Goal: Task Accomplishment & Management: Complete application form

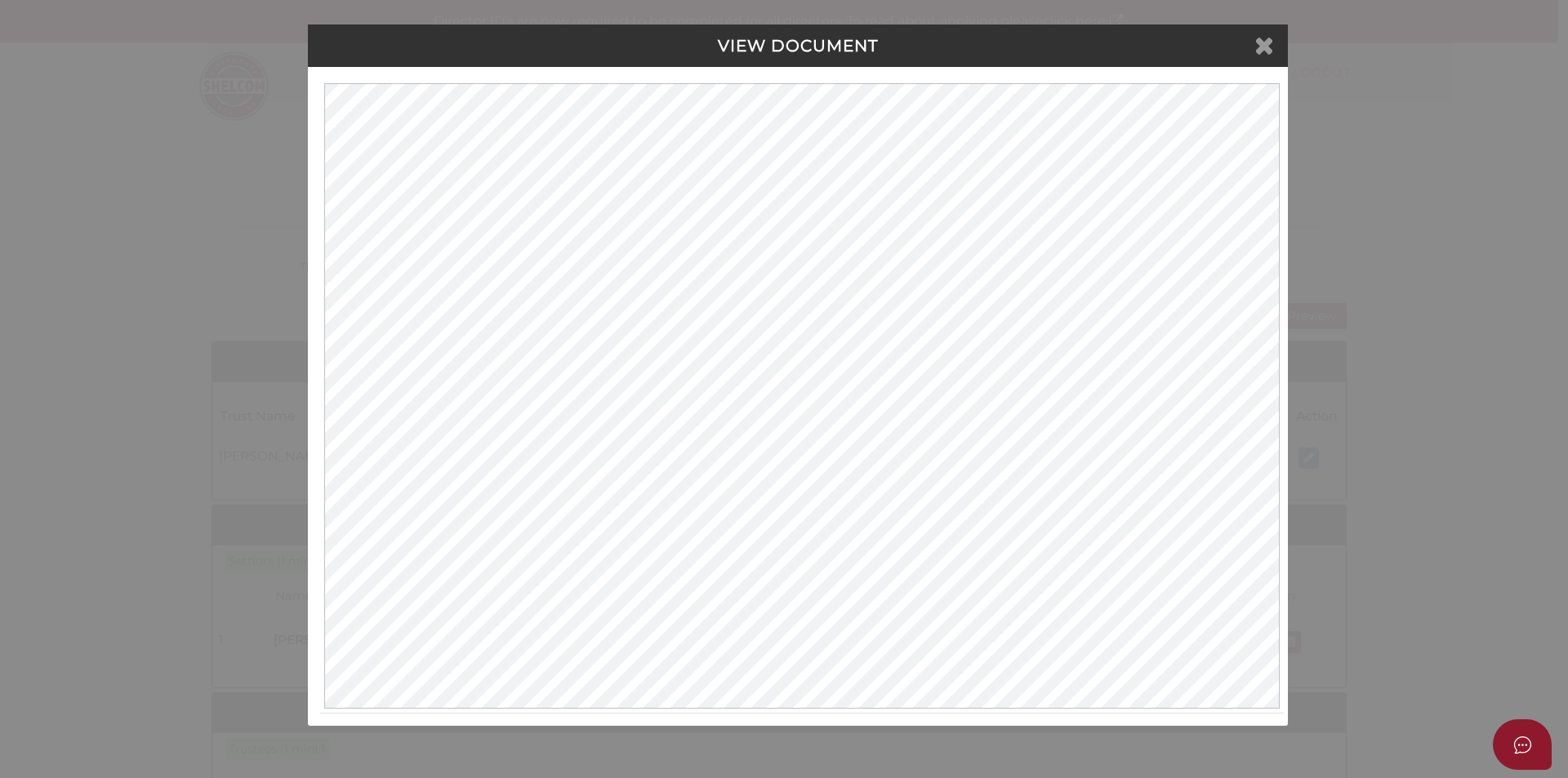
click at [1270, 41] on icon at bounding box center [1264, 45] width 20 height 24
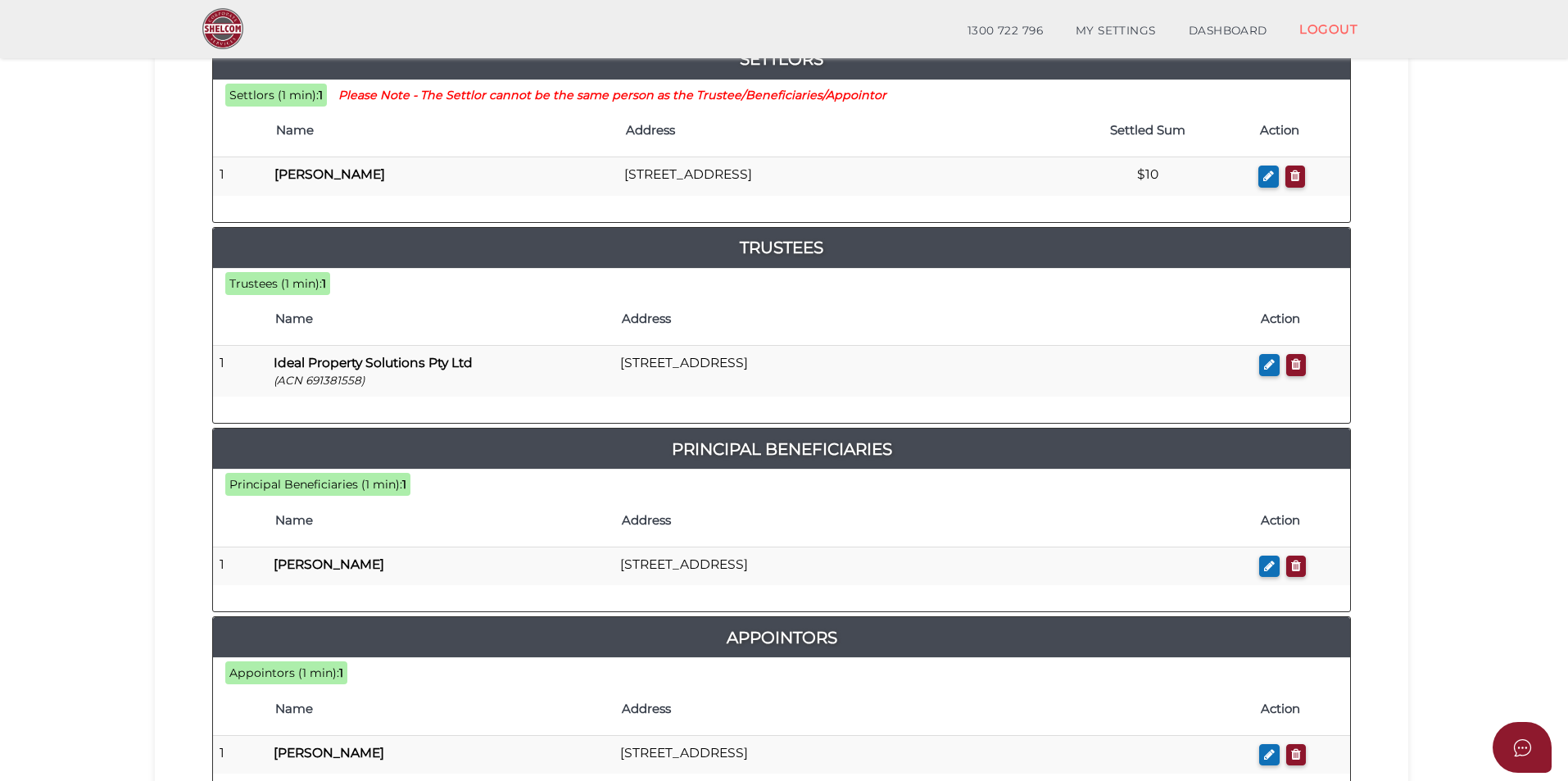
scroll to position [797, 0]
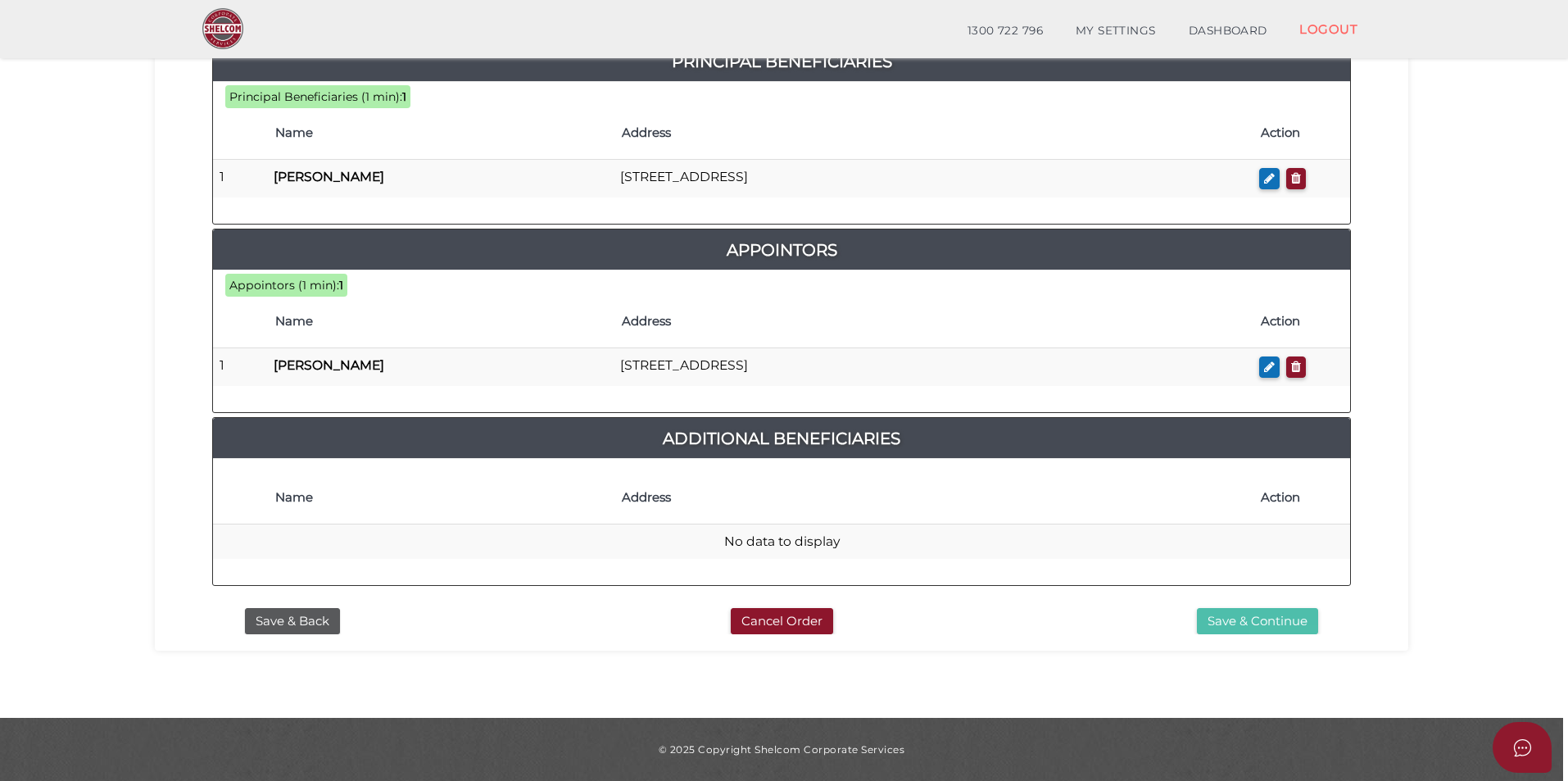
click at [1218, 612] on button "Save & Continue" at bounding box center [1257, 621] width 121 height 27
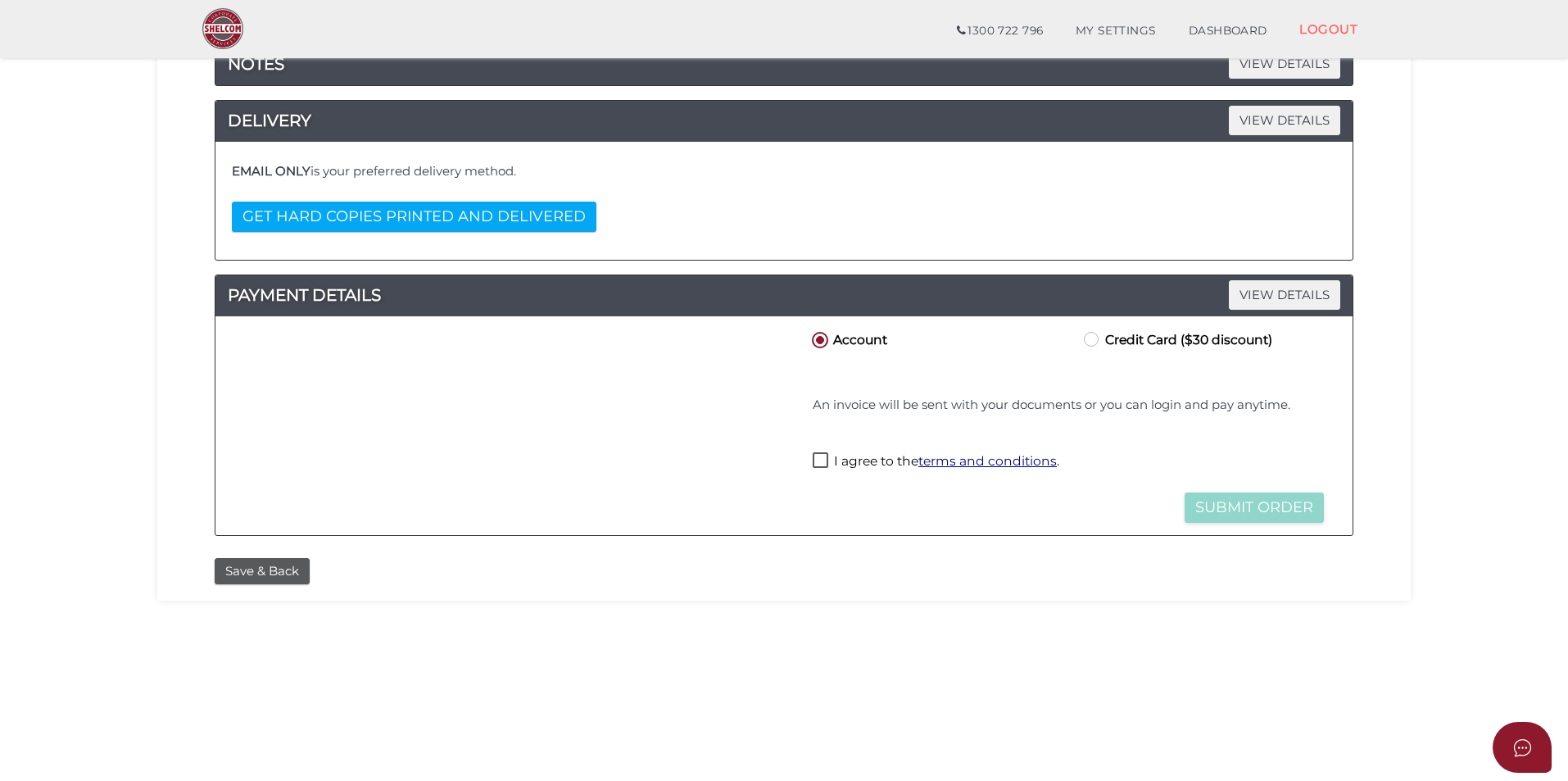
scroll to position [328, 0]
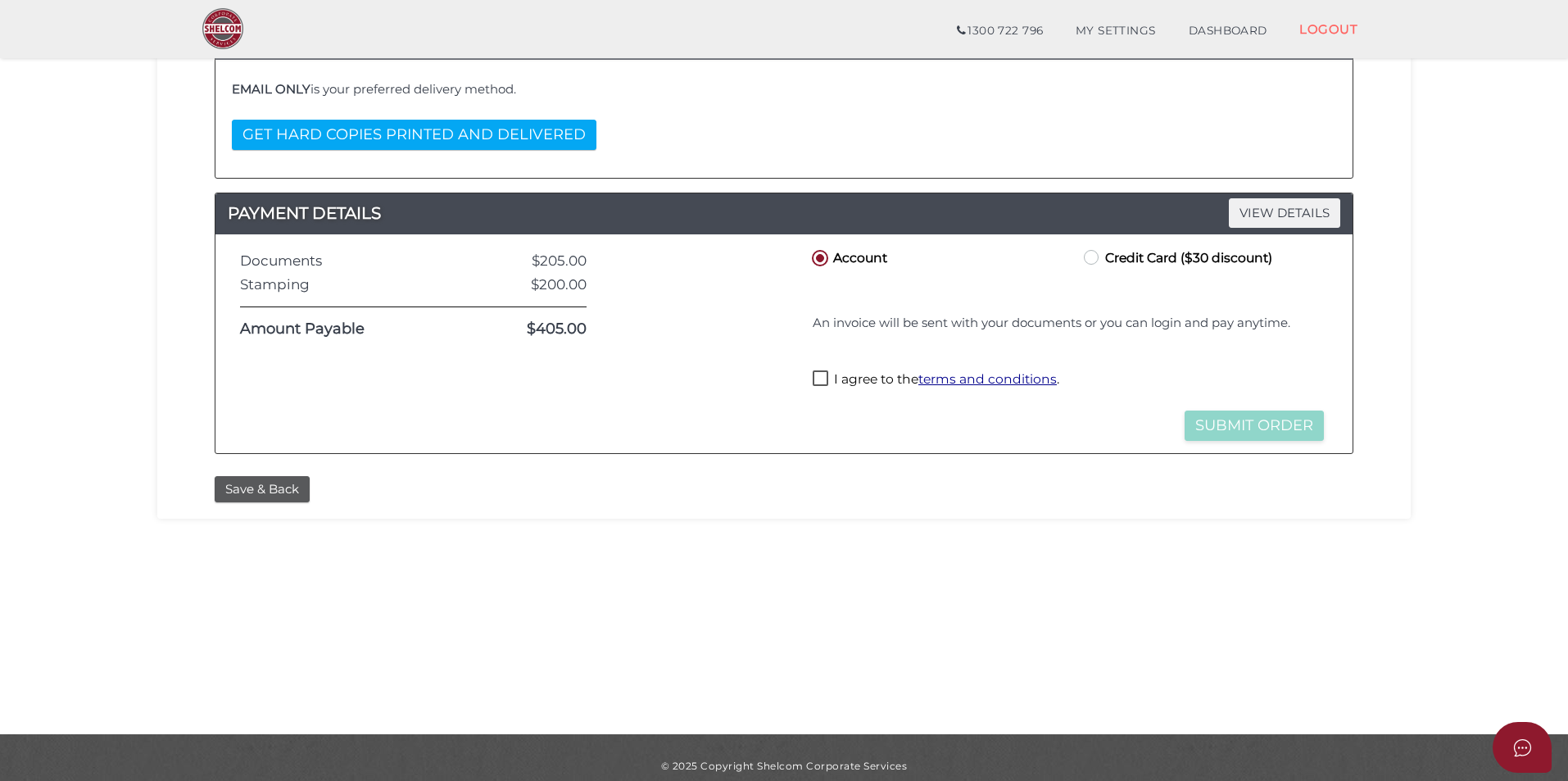
click at [821, 372] on label "I agree to the terms and conditions ." at bounding box center [935, 381] width 247 height 21
checkbox input "true"
click at [1247, 429] on button "Submit Order" at bounding box center [1254, 425] width 139 height 30
